Goal: Information Seeking & Learning: Learn about a topic

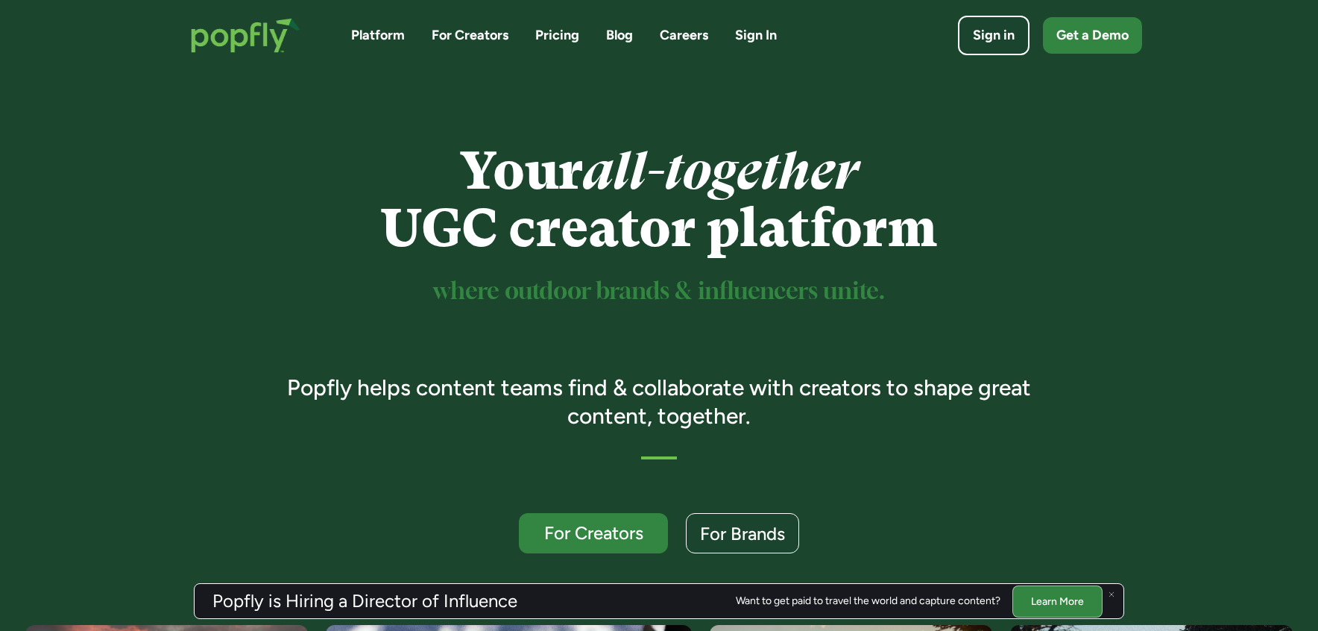
click at [569, 38] on link "Pricing" at bounding box center [557, 35] width 44 height 19
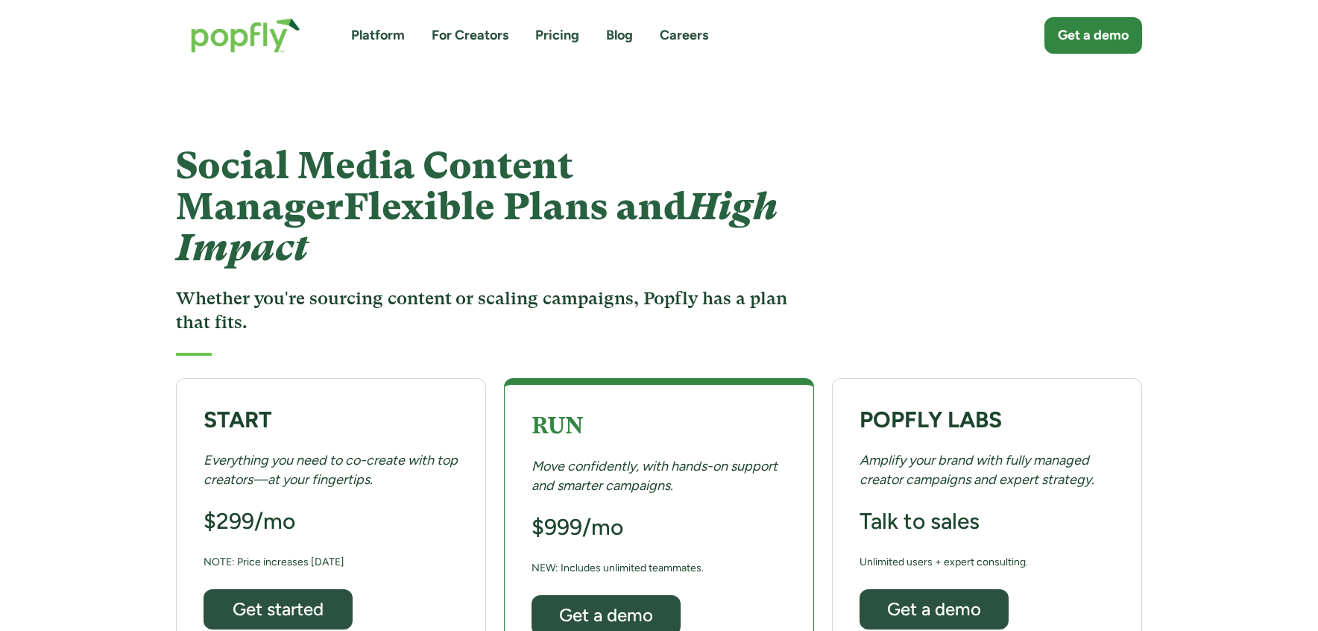
click at [284, 31] on img "home" at bounding box center [245, 35] width 139 height 65
